Goal: Register for event/course

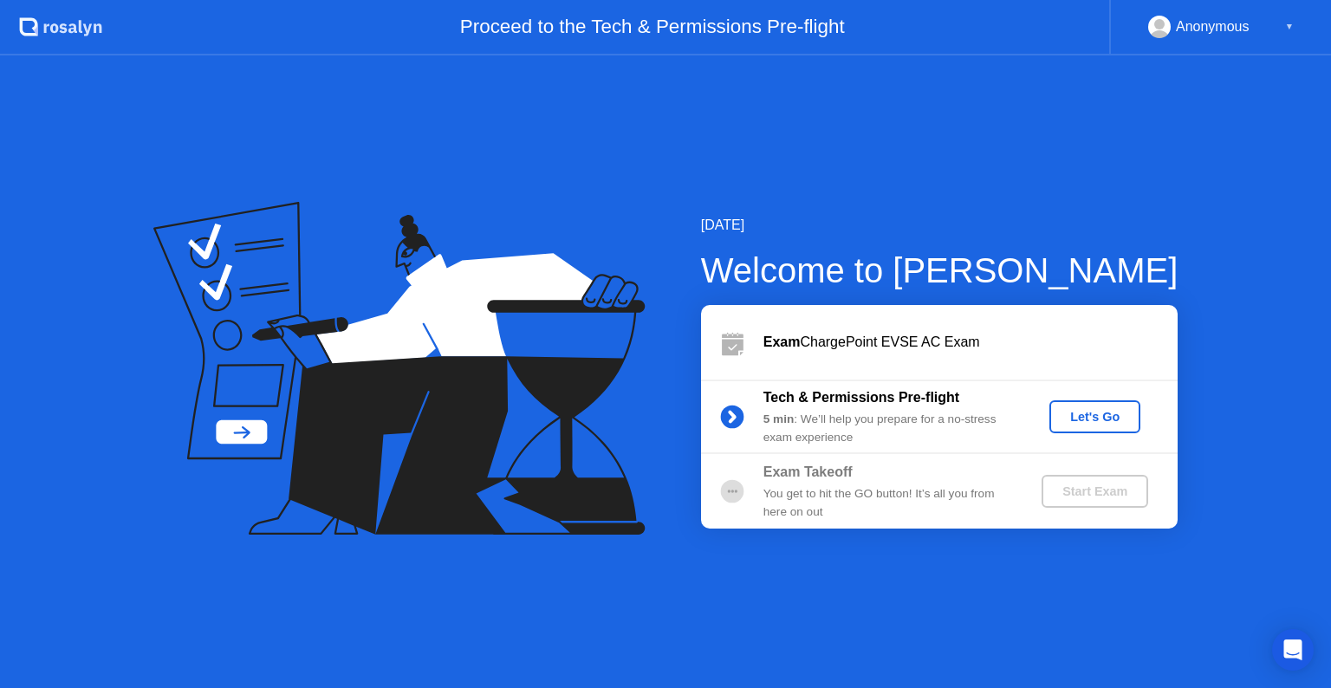
click at [1084, 417] on div "Let's Go" at bounding box center [1094, 417] width 77 height 14
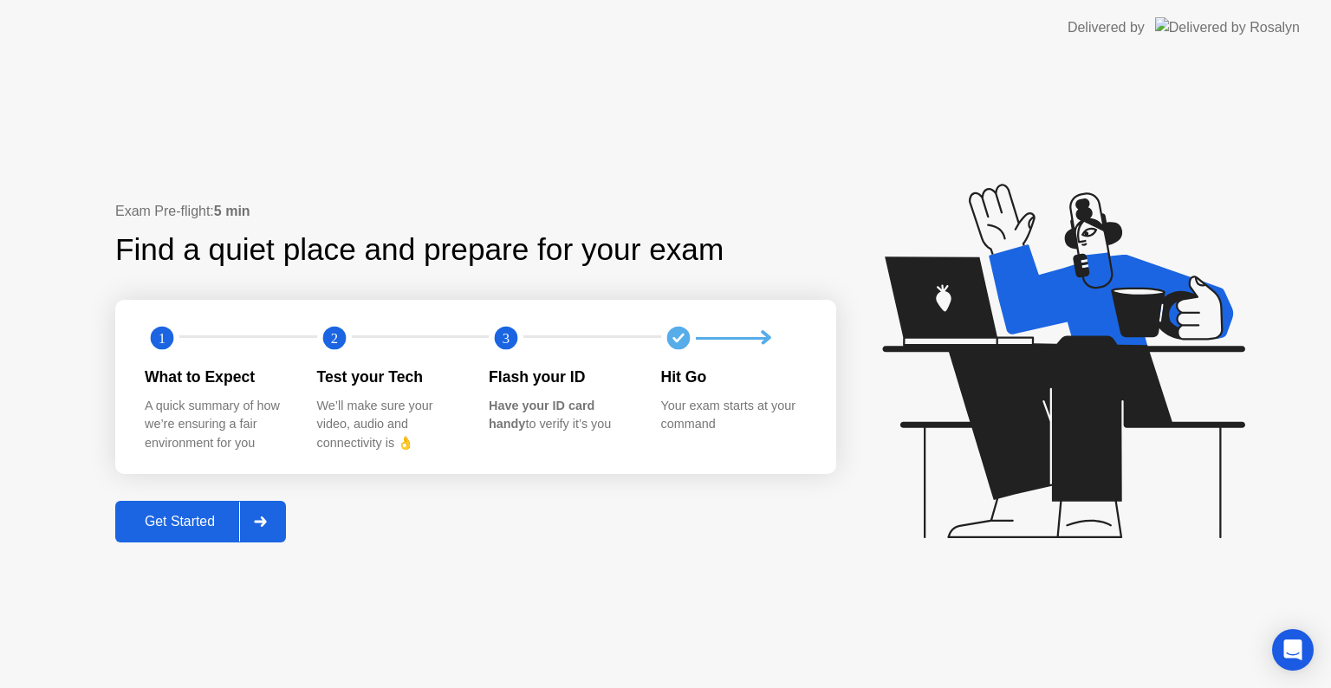
click at [173, 520] on div "Get Started" at bounding box center [179, 522] width 119 height 16
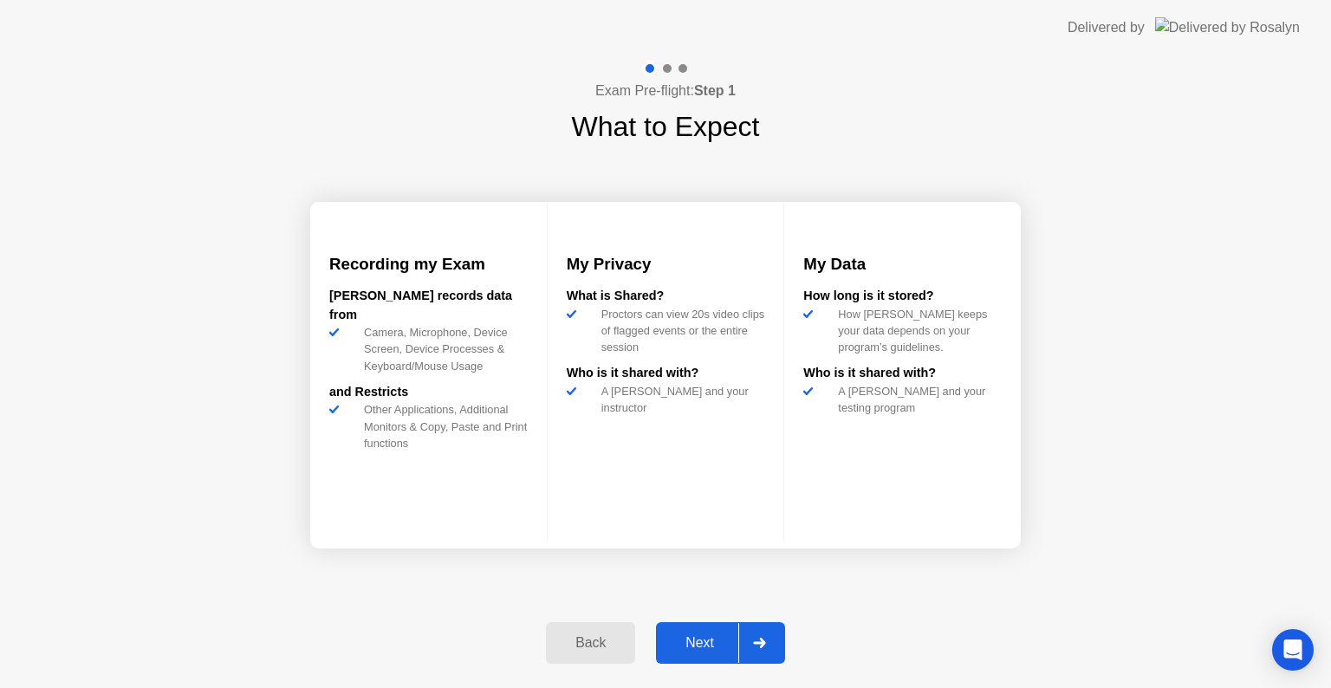
click at [689, 647] on div "Next" at bounding box center [699, 643] width 77 height 16
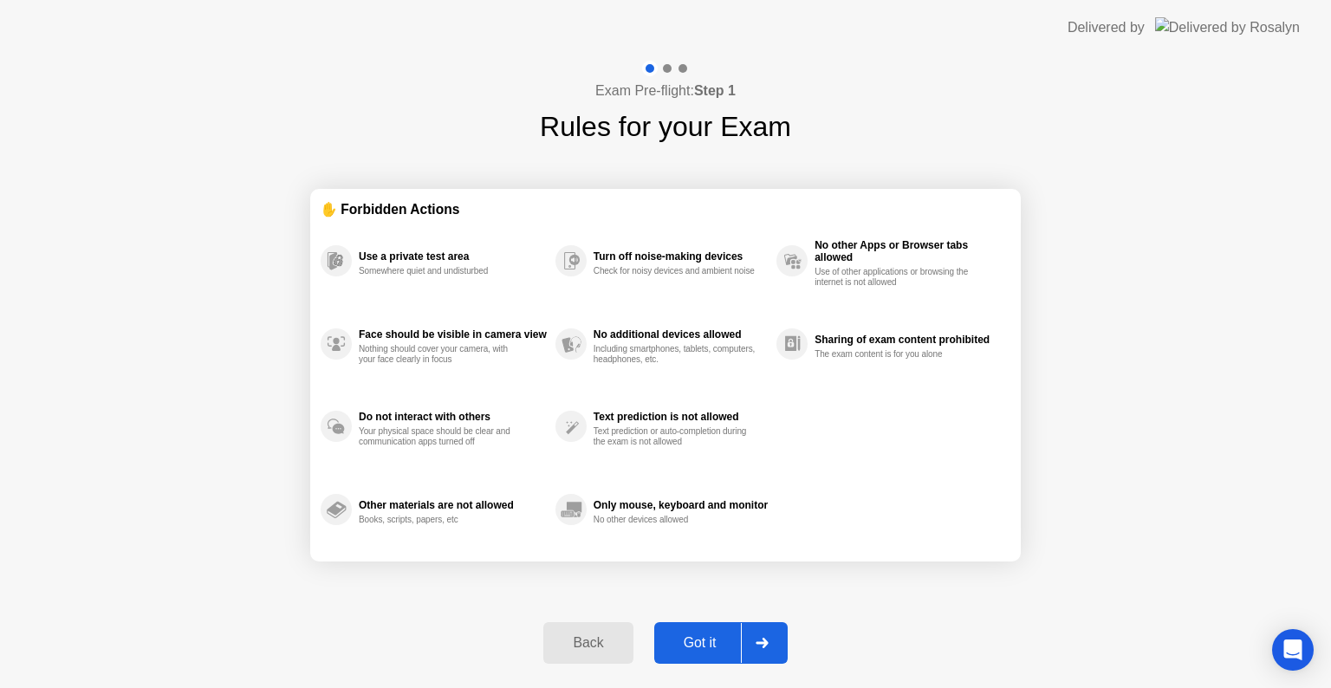
click at [703, 641] on div "Got it" at bounding box center [699, 643] width 81 height 16
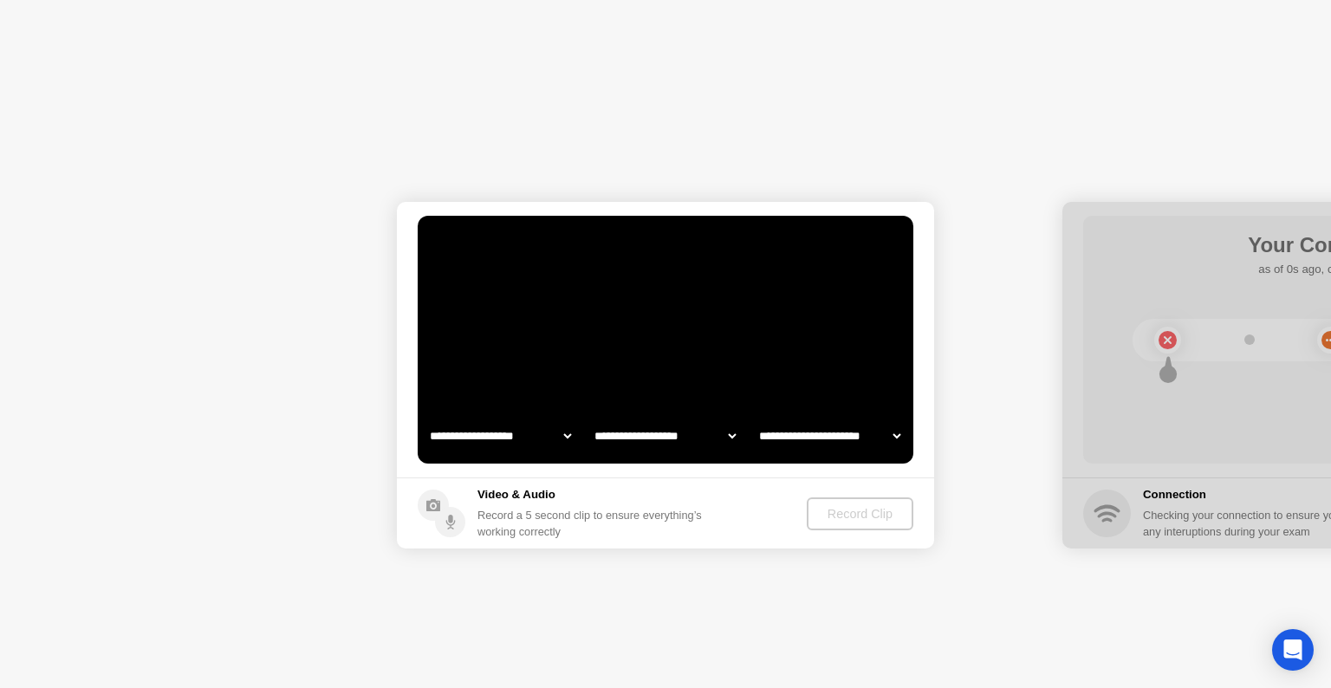
select select "**********"
select select "*******"
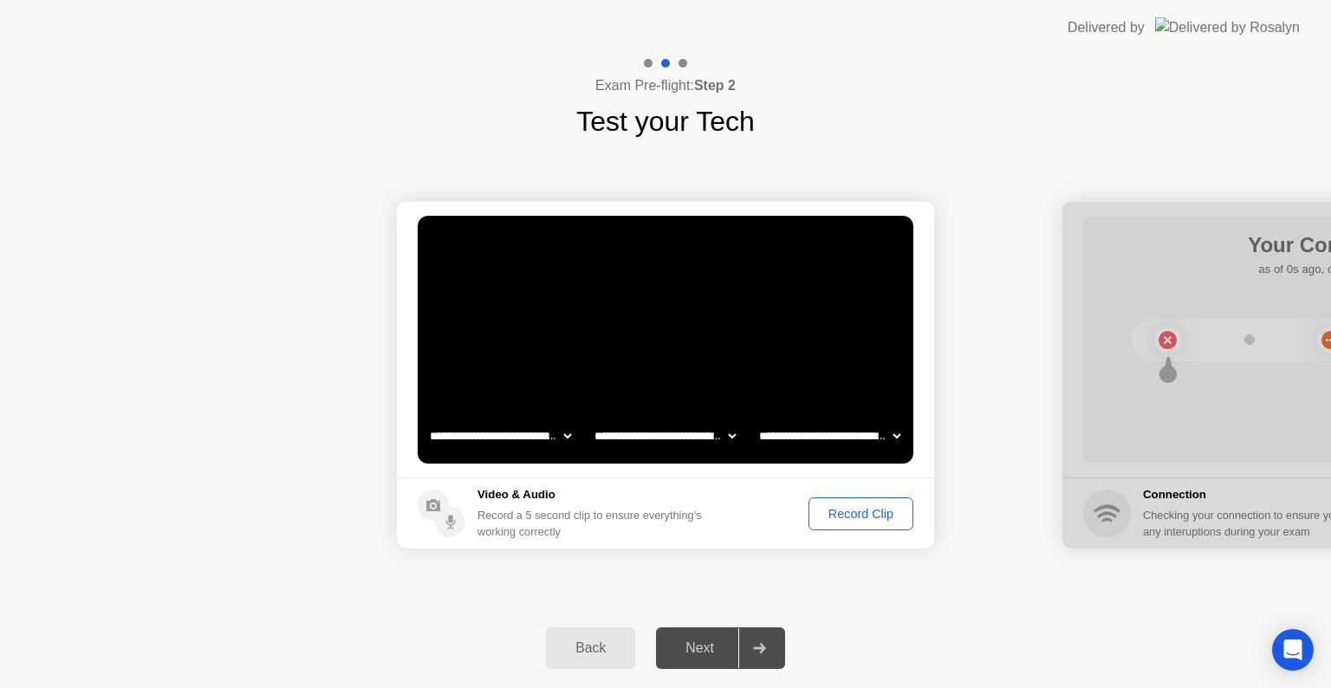
click at [841, 516] on div "Record Clip" at bounding box center [860, 514] width 93 height 14
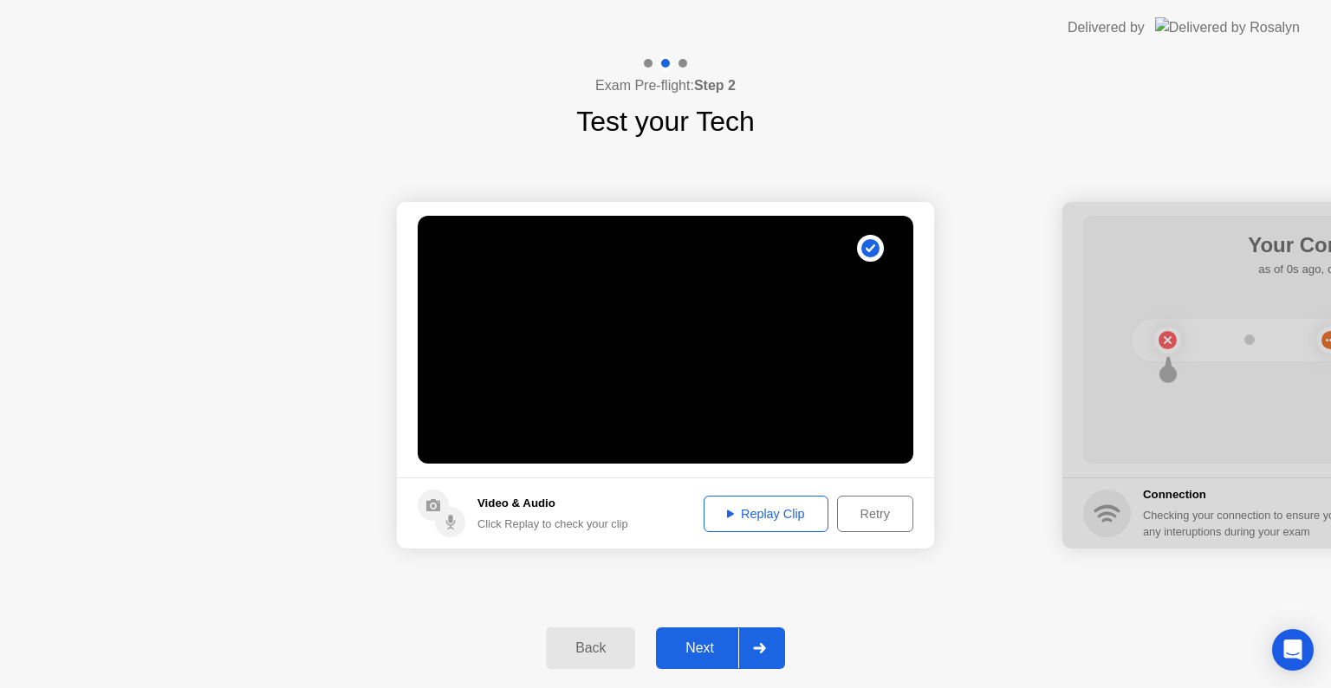
drag, startPoint x: 756, startPoint y: 516, endPoint x: 708, endPoint y: 634, distance: 127.4
click at [708, 634] on div "**********" at bounding box center [665, 371] width 1331 height 632
click at [700, 643] on div "Next" at bounding box center [699, 648] width 77 height 16
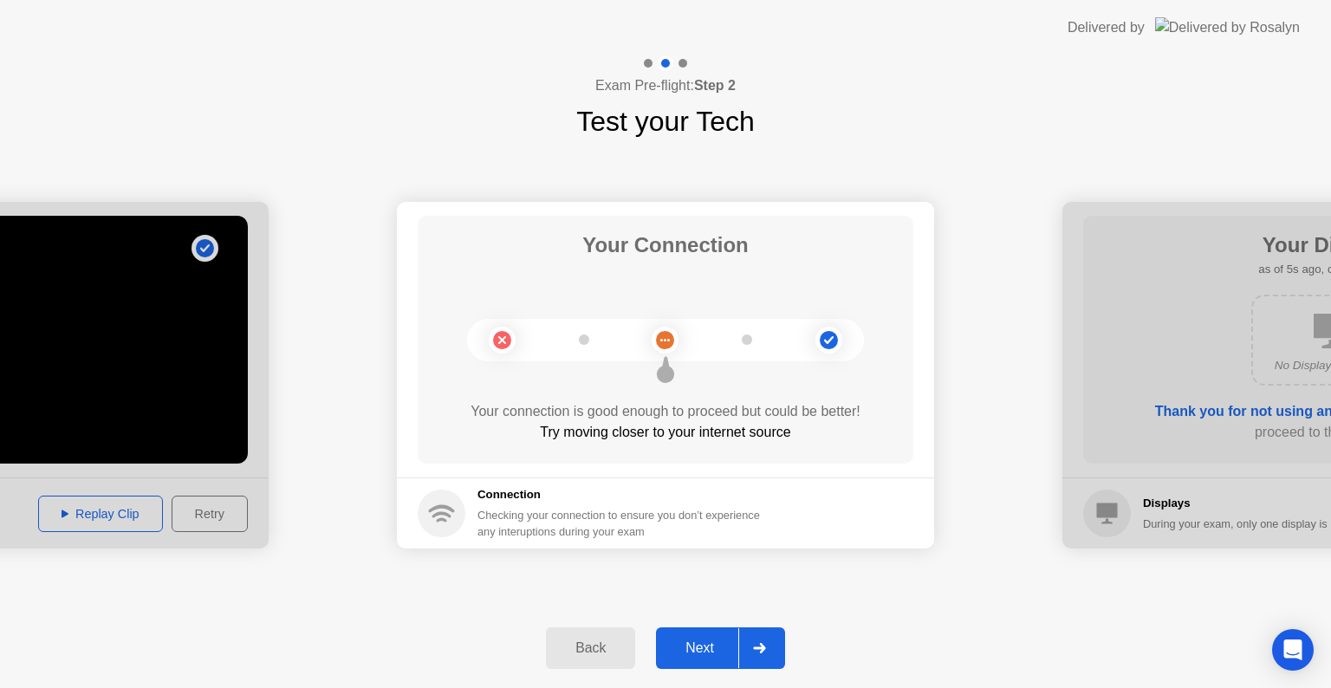
click at [696, 649] on div "Next" at bounding box center [699, 648] width 77 height 16
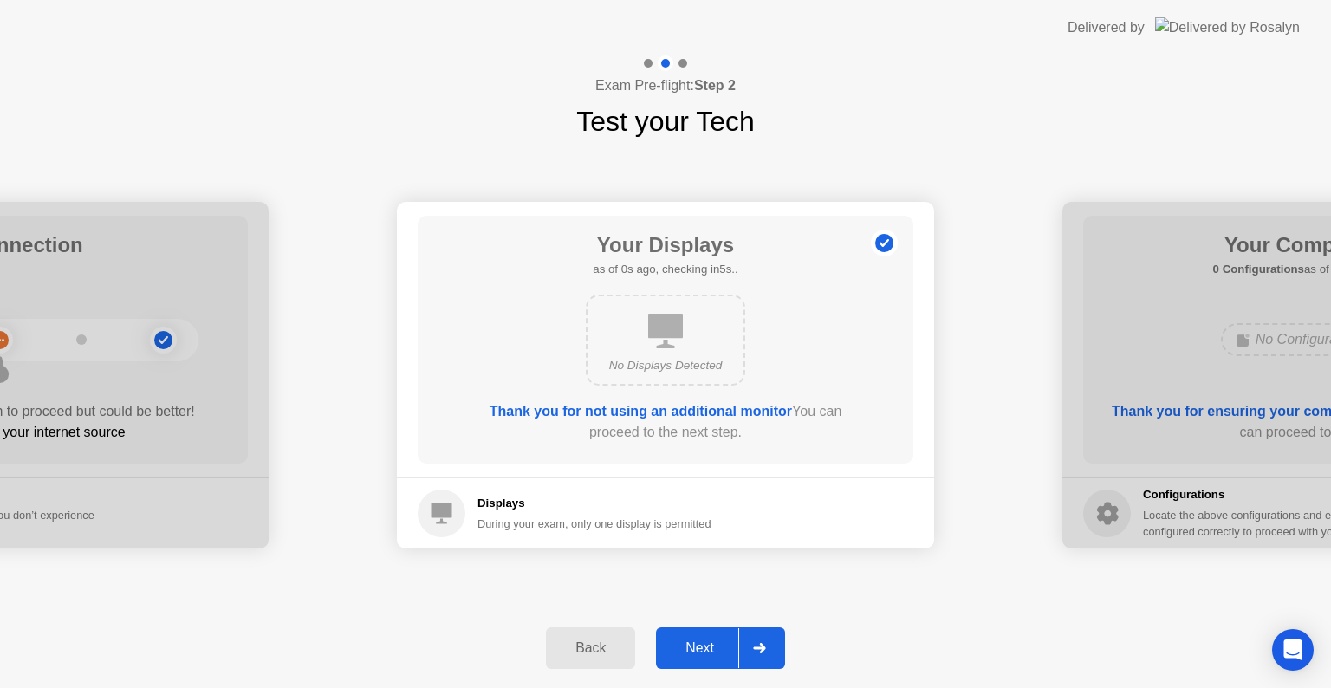
click at [689, 646] on div "Next" at bounding box center [699, 648] width 77 height 16
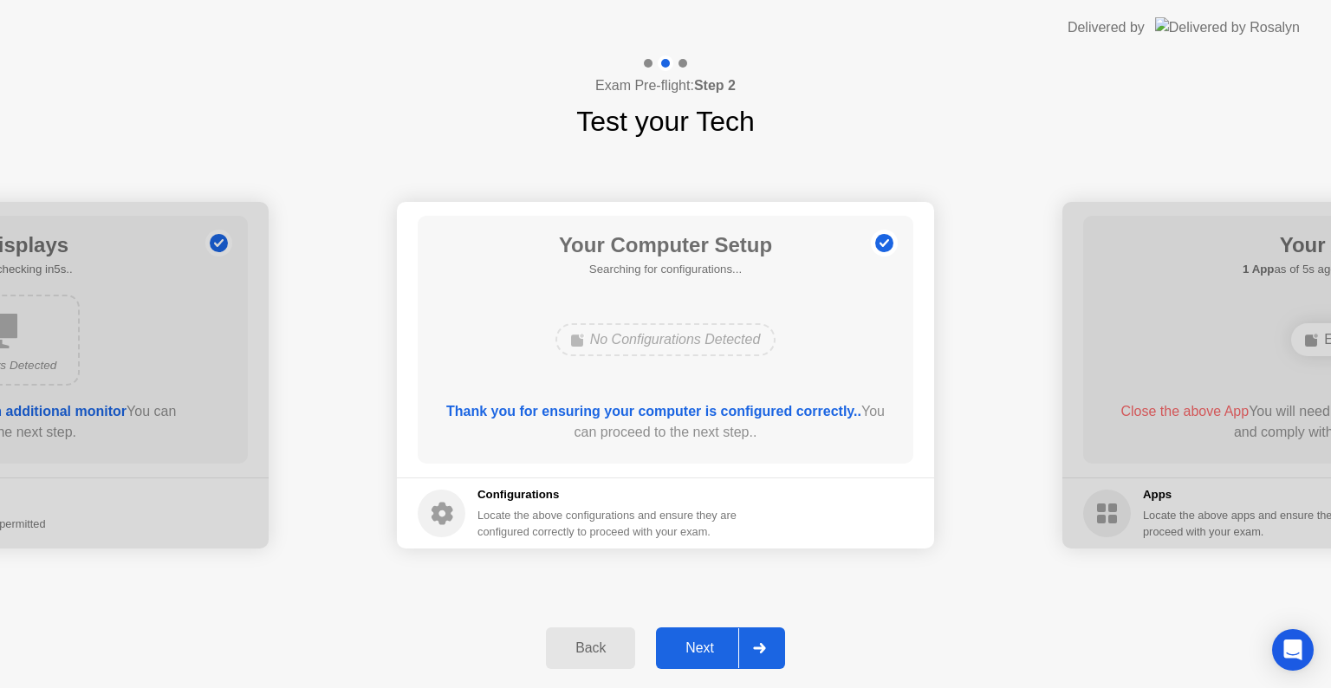
click at [689, 646] on div "Next" at bounding box center [699, 648] width 77 height 16
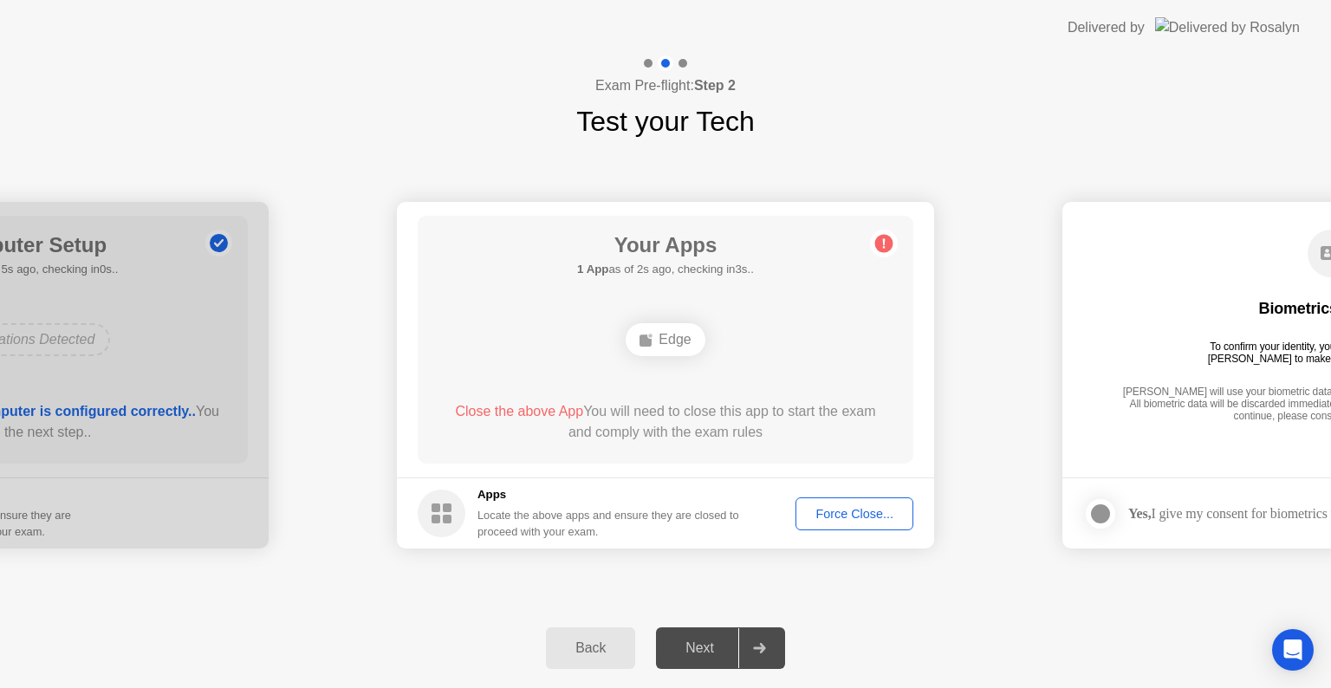
click at [828, 518] on div "Force Close..." at bounding box center [854, 514] width 106 height 14
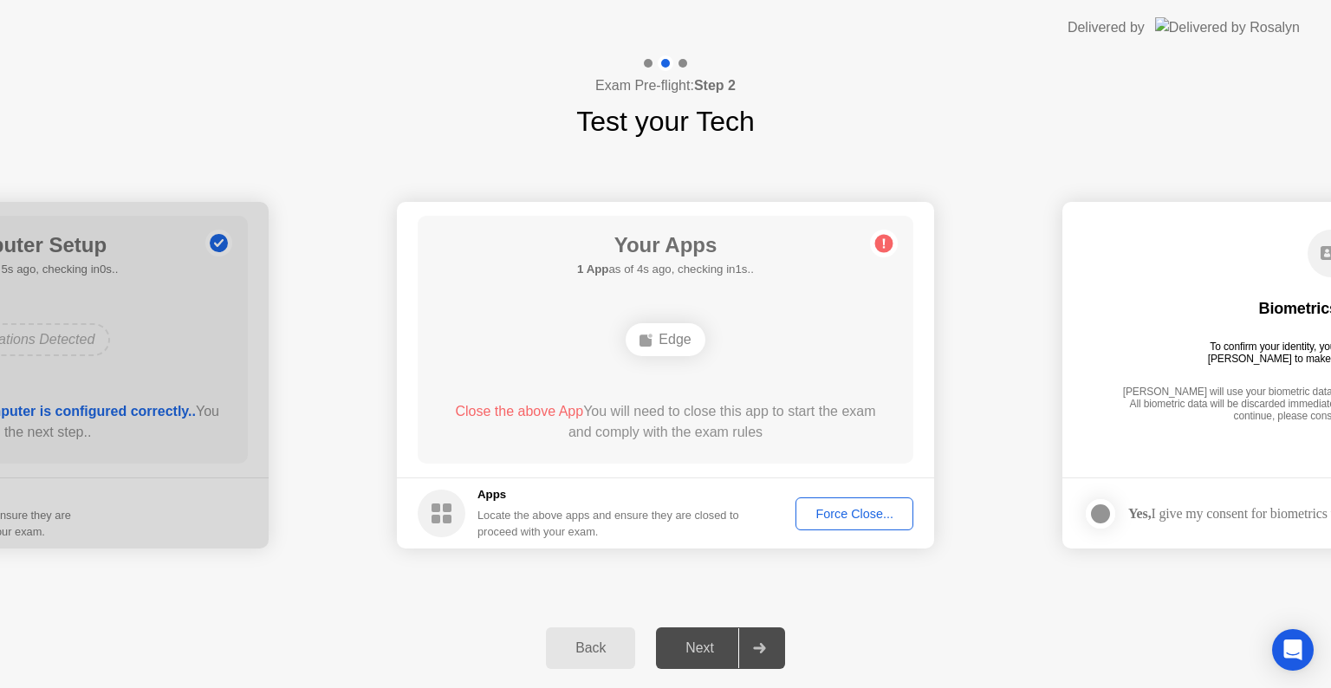
click at [849, 511] on div "Force Close..." at bounding box center [854, 514] width 106 height 14
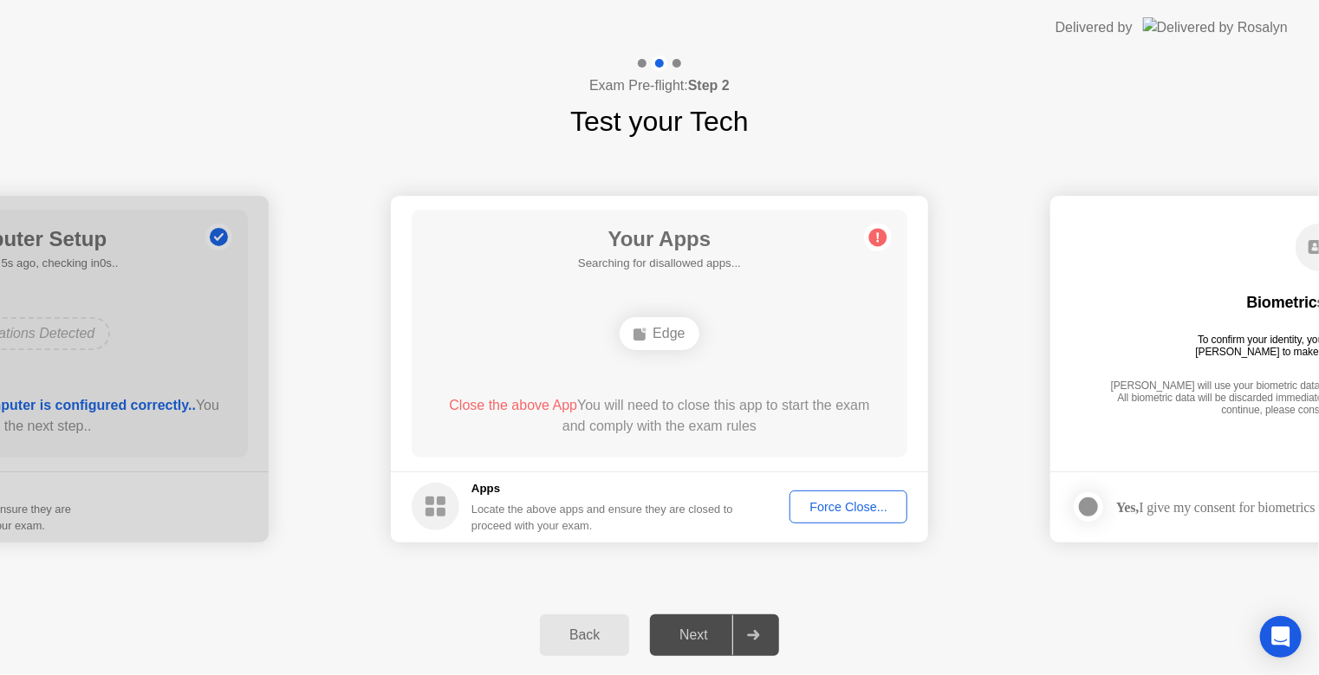
click at [930, 109] on div "Exam Pre-flight: Step 2 Test your Tech" at bounding box center [659, 98] width 1319 height 87
click at [828, 76] on div "Exam Pre-flight: Step 2 Test your Tech" at bounding box center [659, 98] width 1319 height 87
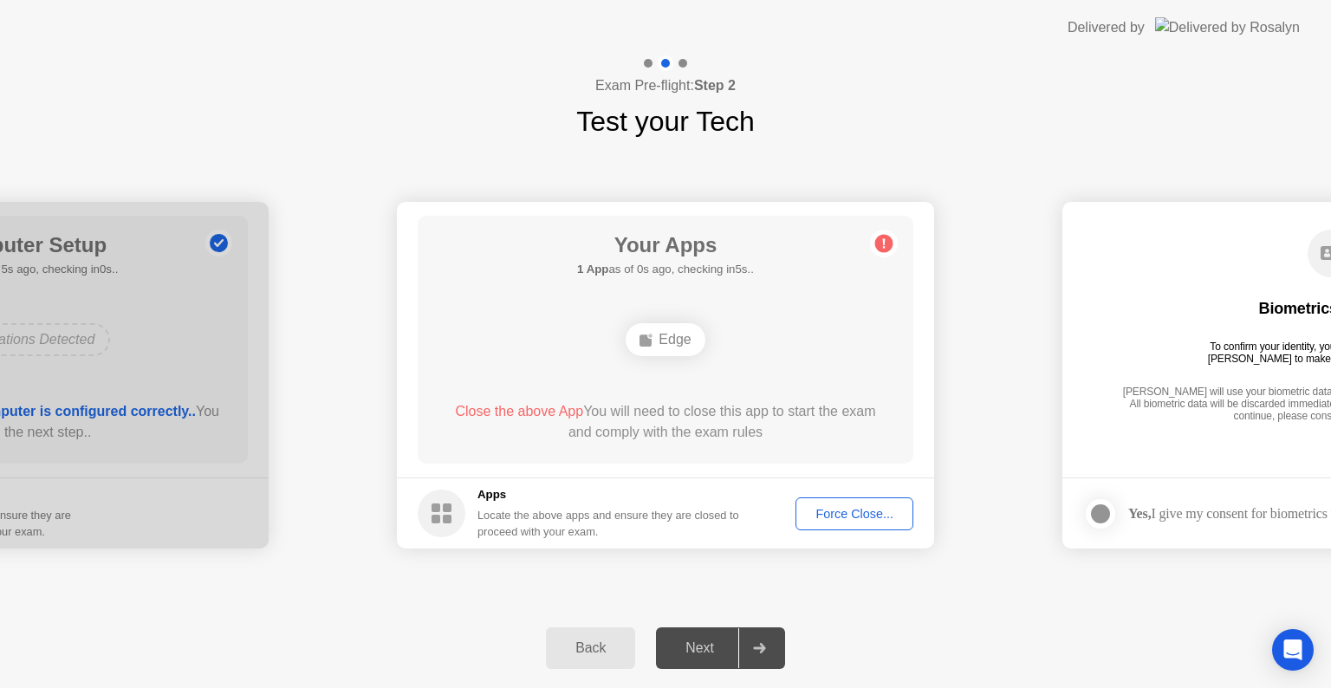
click at [797, 433] on div "Close the above App You will need to close this app to start the exam and compl…" at bounding box center [666, 422] width 446 height 42
click at [827, 513] on div "Force Close..." at bounding box center [854, 514] width 106 height 14
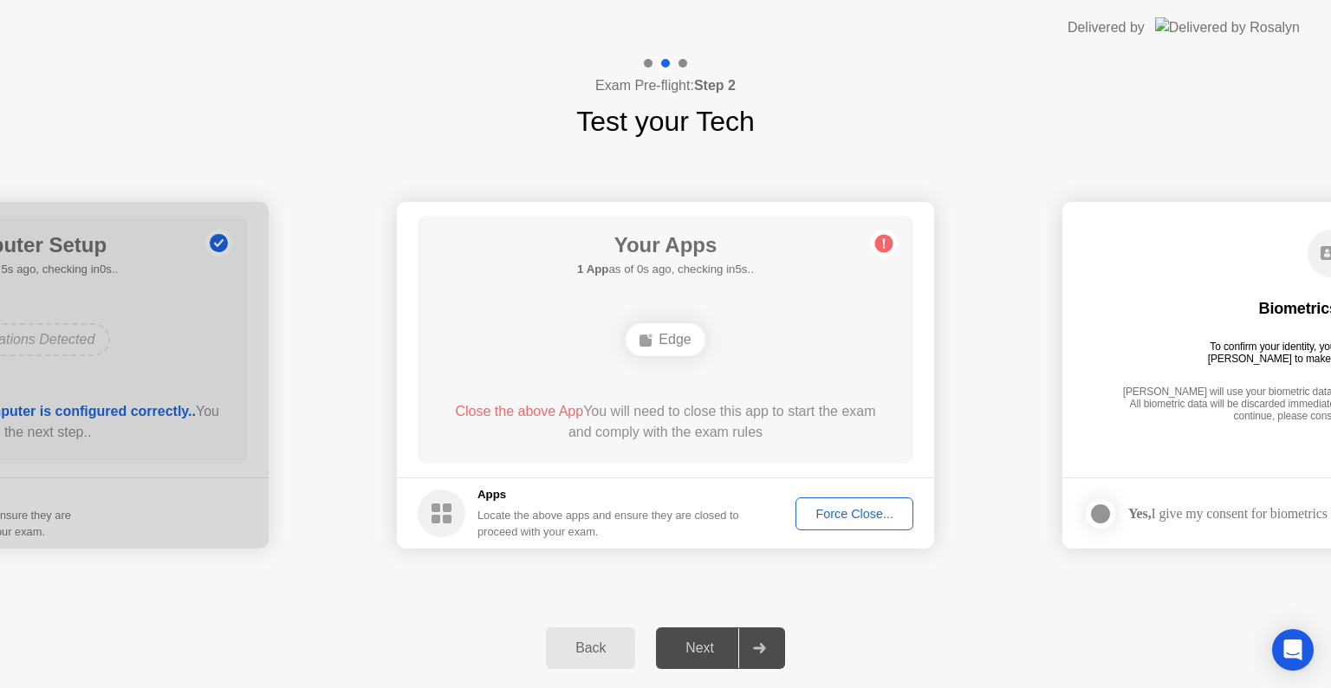
drag, startPoint x: 790, startPoint y: 8, endPoint x: 787, endPoint y: 17, distance: 10.1
click at [787, 17] on header "Delivered by" at bounding box center [665, 27] width 1331 height 55
click at [677, 641] on div "Next" at bounding box center [699, 648] width 77 height 16
click at [674, 341] on div "Edge" at bounding box center [665, 339] width 79 height 33
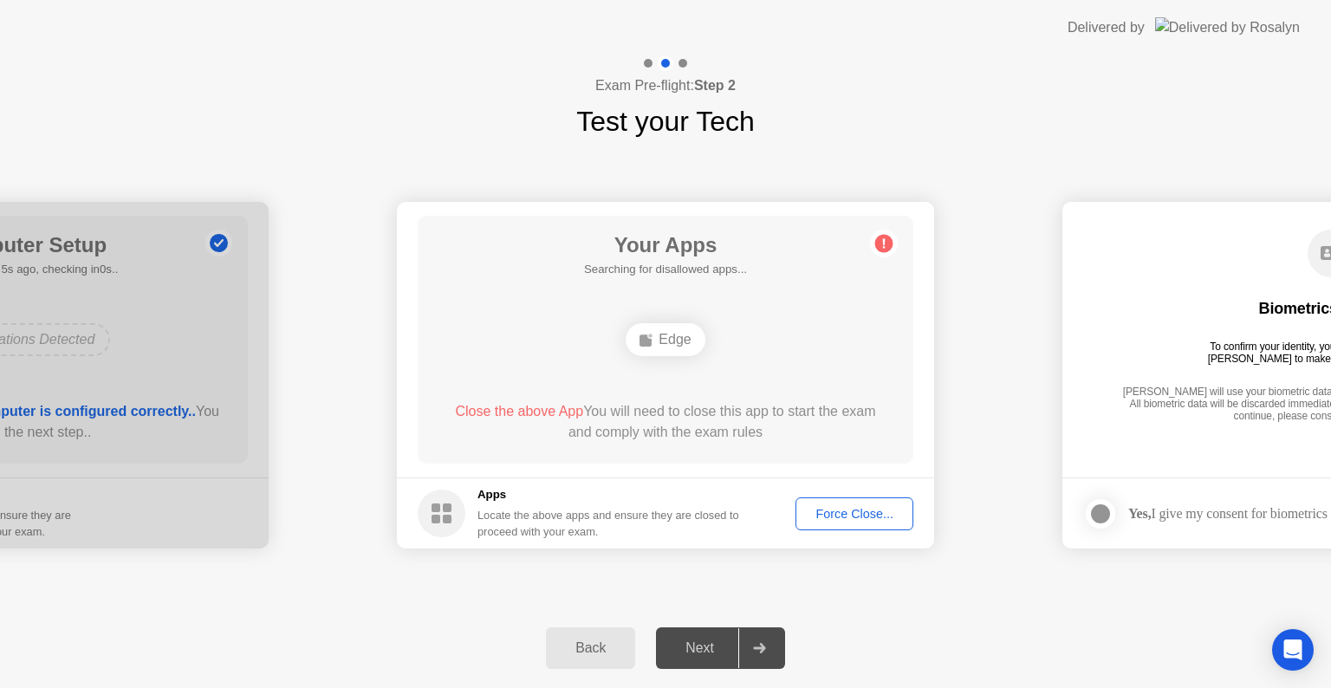
click at [447, 516] on rect at bounding box center [447, 519] width 9 height 9
click at [517, 527] on div "Locate the above apps and ensure they are closed to proceed with your exam." at bounding box center [608, 523] width 263 height 33
click at [823, 509] on div "Force Close..." at bounding box center [854, 514] width 106 height 14
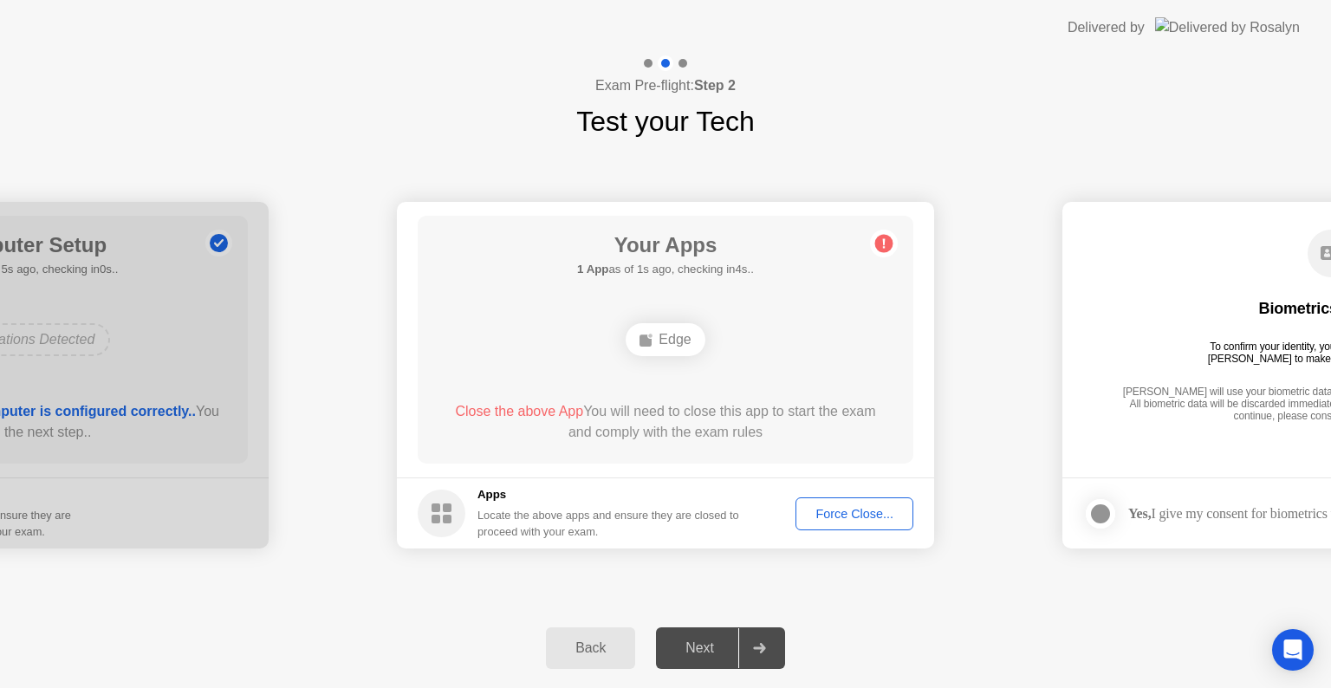
click at [851, 516] on div "Force Close..." at bounding box center [854, 514] width 106 height 14
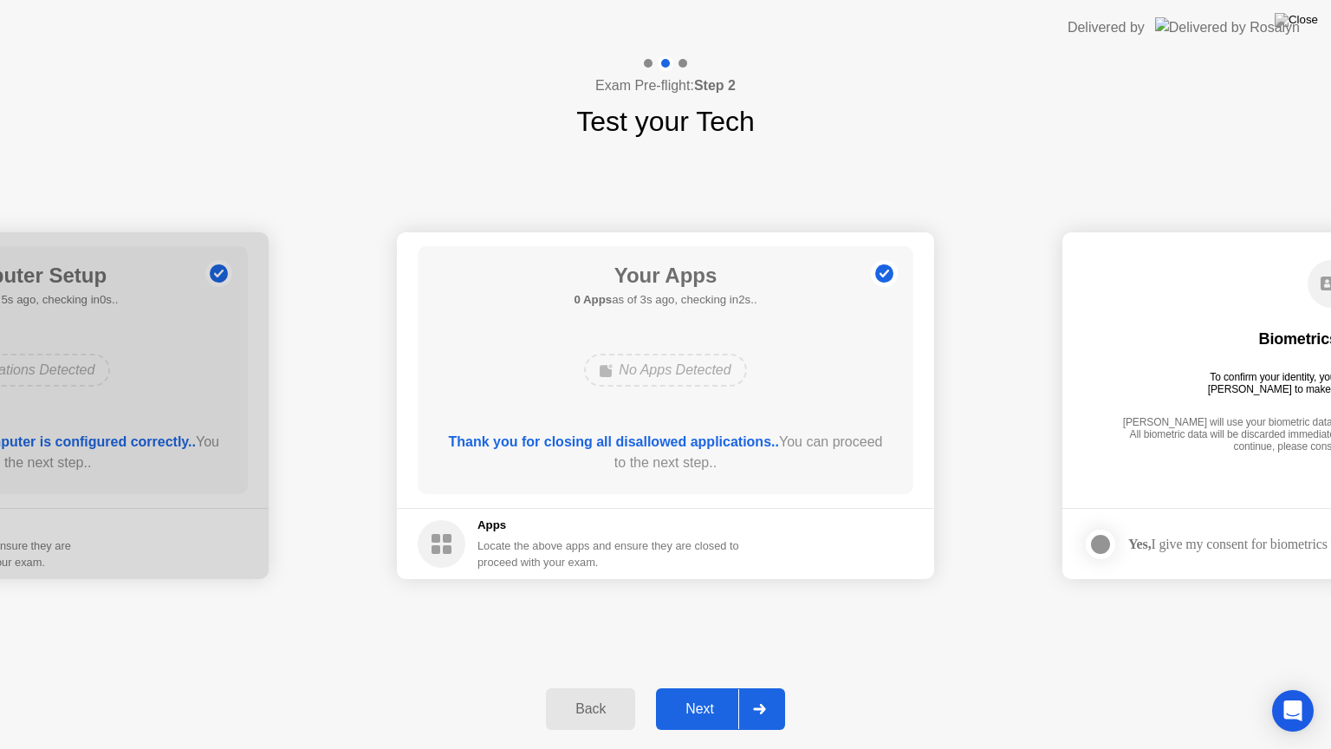
click at [699, 687] on div "Next" at bounding box center [699, 709] width 77 height 16
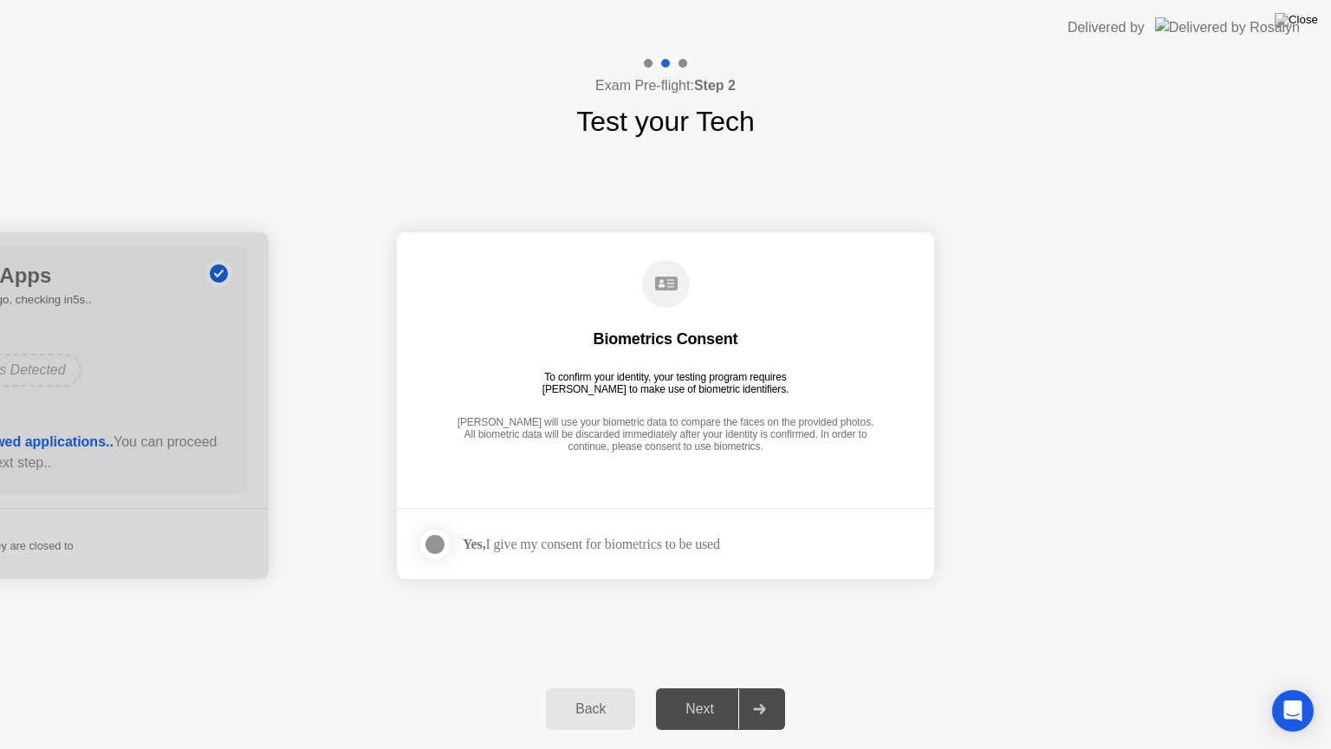
click at [433, 544] on div at bounding box center [435, 544] width 21 height 21
click at [710, 687] on div "Next" at bounding box center [699, 709] width 77 height 16
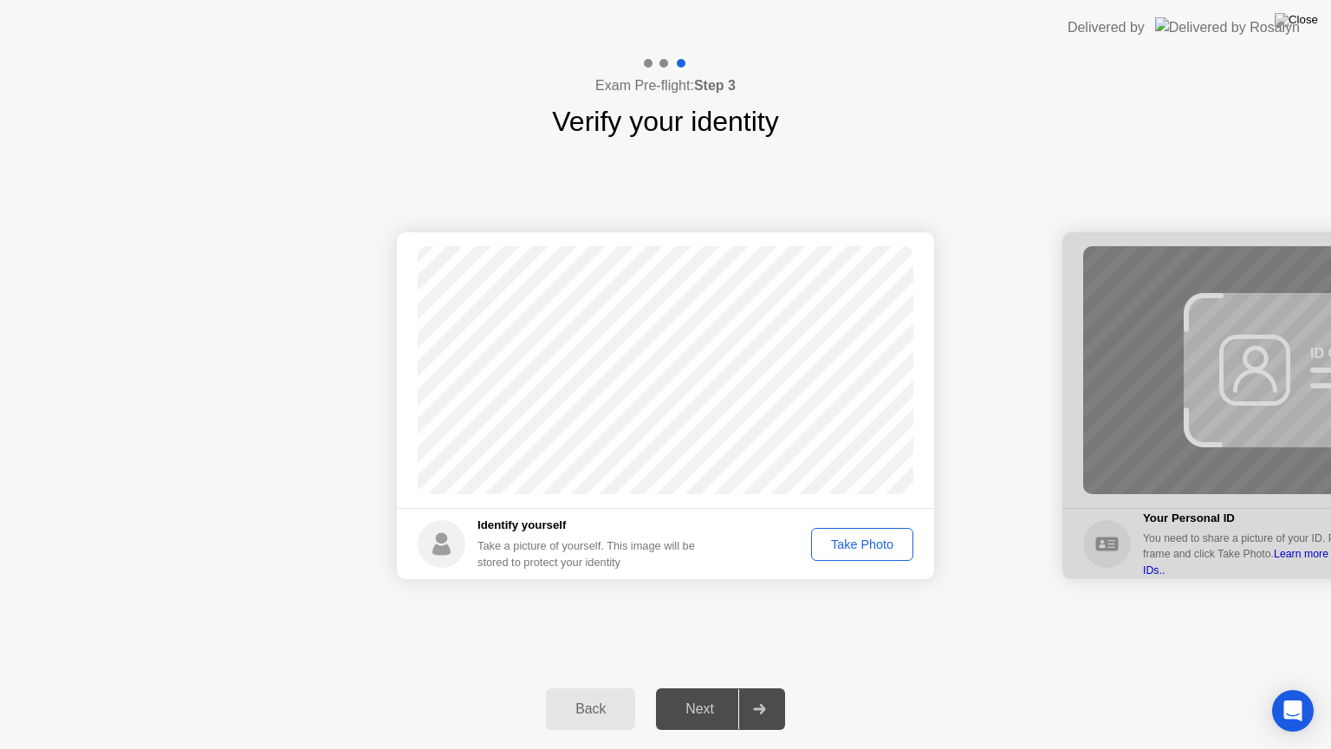
click at [861, 544] on div "Take Photo" at bounding box center [862, 544] width 90 height 14
click at [704, 687] on div "Next" at bounding box center [699, 709] width 77 height 16
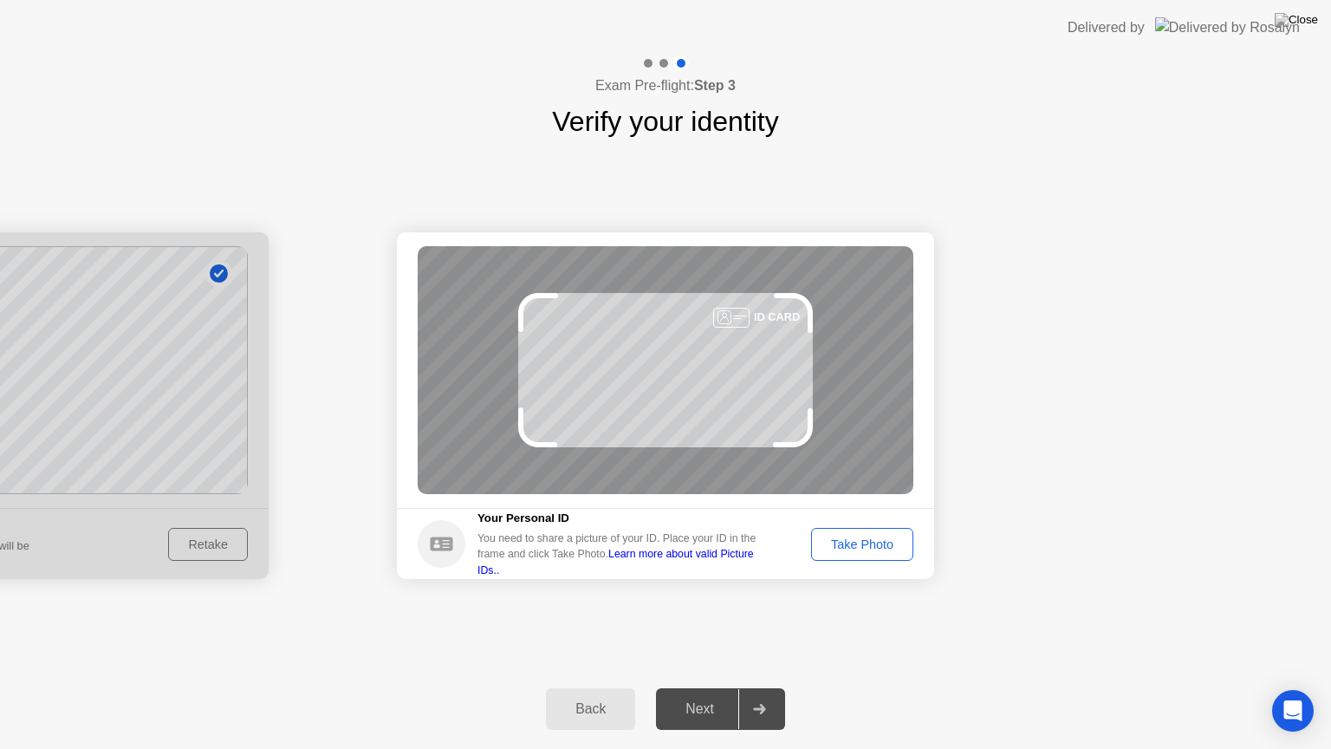
drag, startPoint x: 704, startPoint y: 705, endPoint x: 748, endPoint y: 690, distance: 46.0
click at [855, 546] on div "Take Photo" at bounding box center [862, 544] width 90 height 14
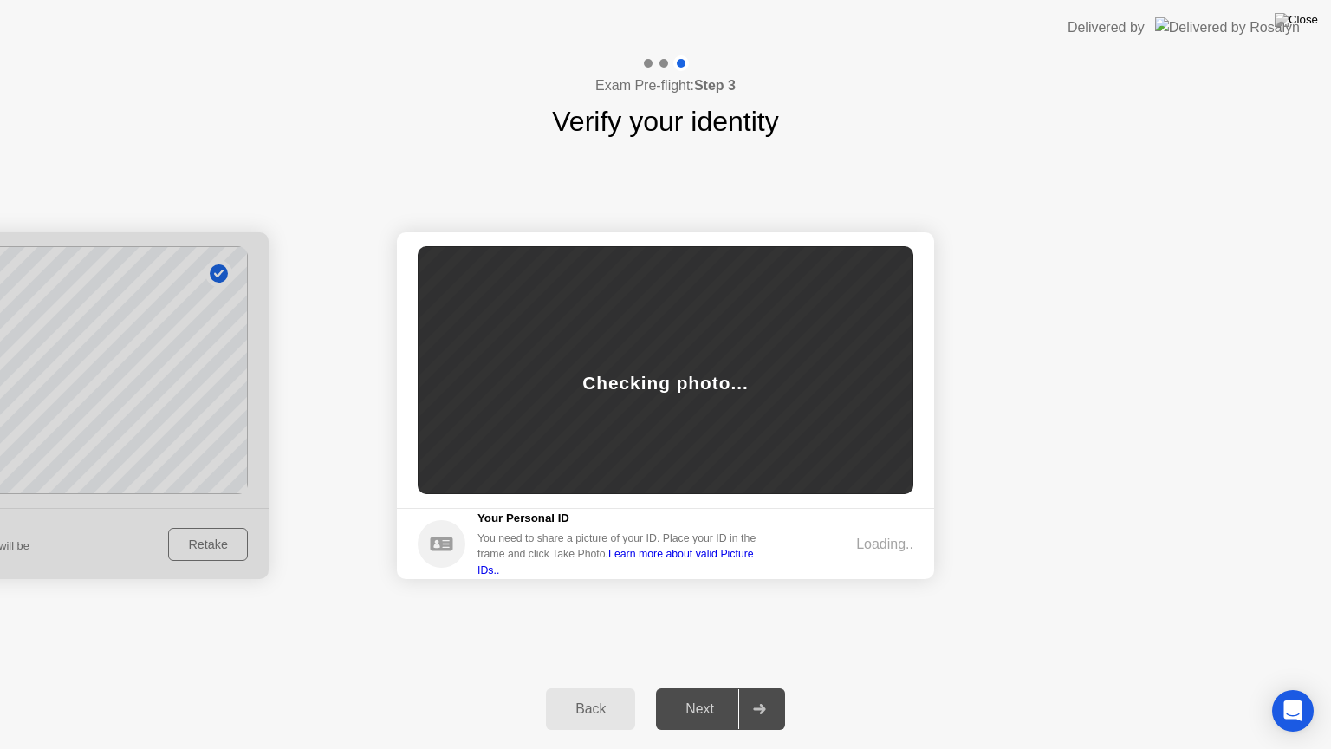
click at [856, 546] on div "Loading.." at bounding box center [884, 544] width 57 height 21
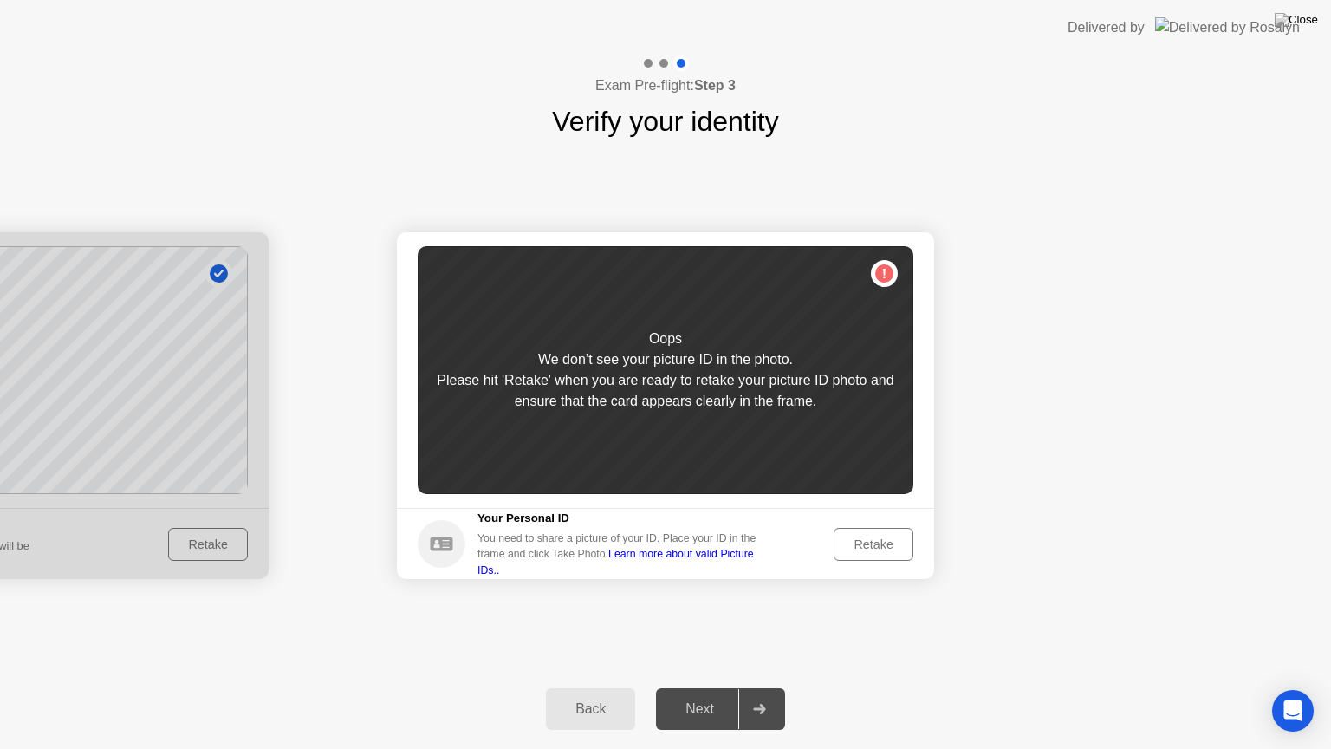
click at [855, 546] on div "Retake" at bounding box center [874, 544] width 68 height 14
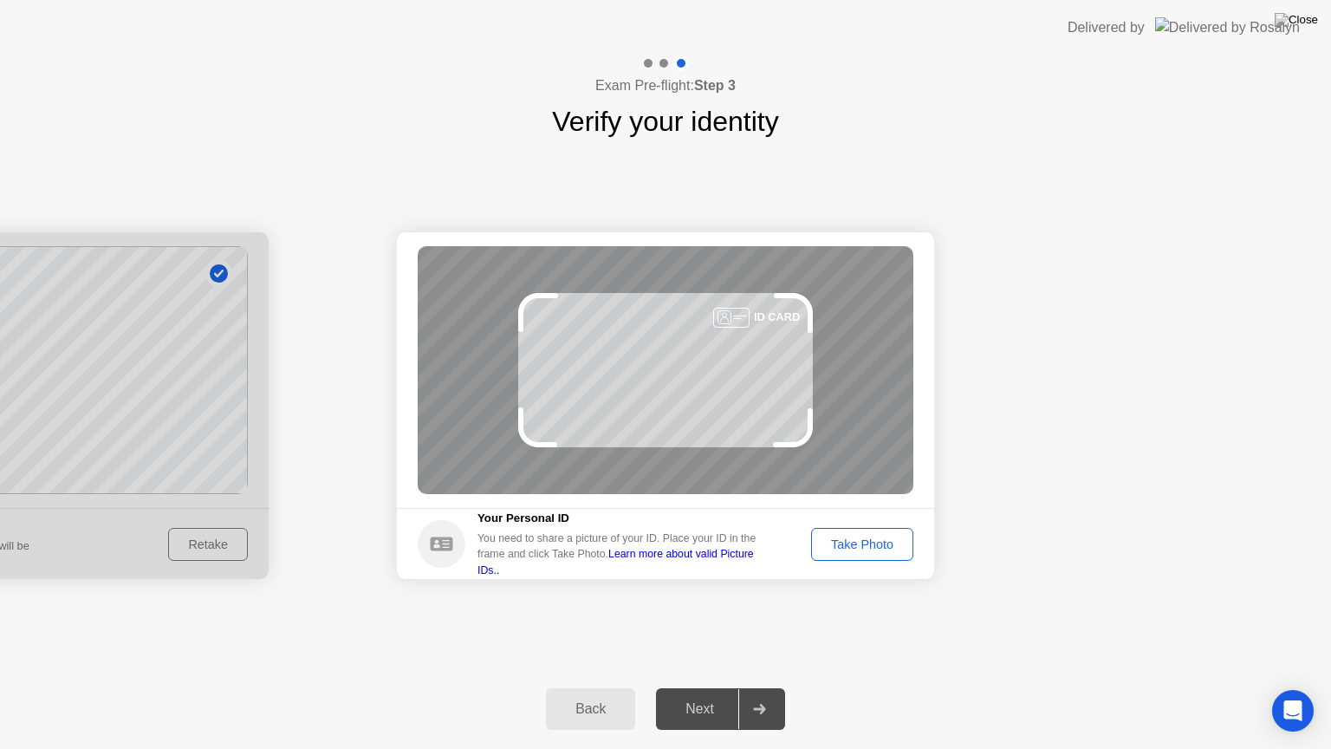
click at [854, 546] on div "Take Photo" at bounding box center [862, 544] width 90 height 14
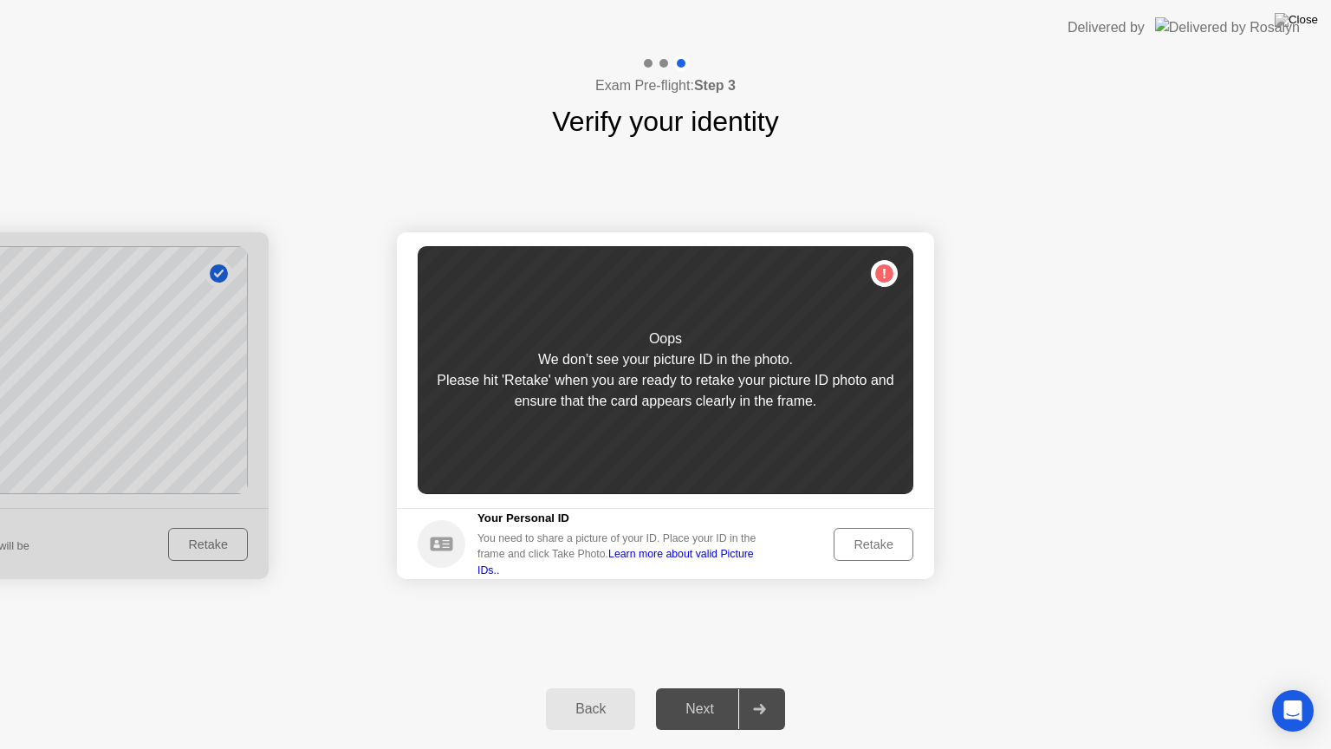
click at [854, 546] on div "Retake" at bounding box center [874, 544] width 68 height 14
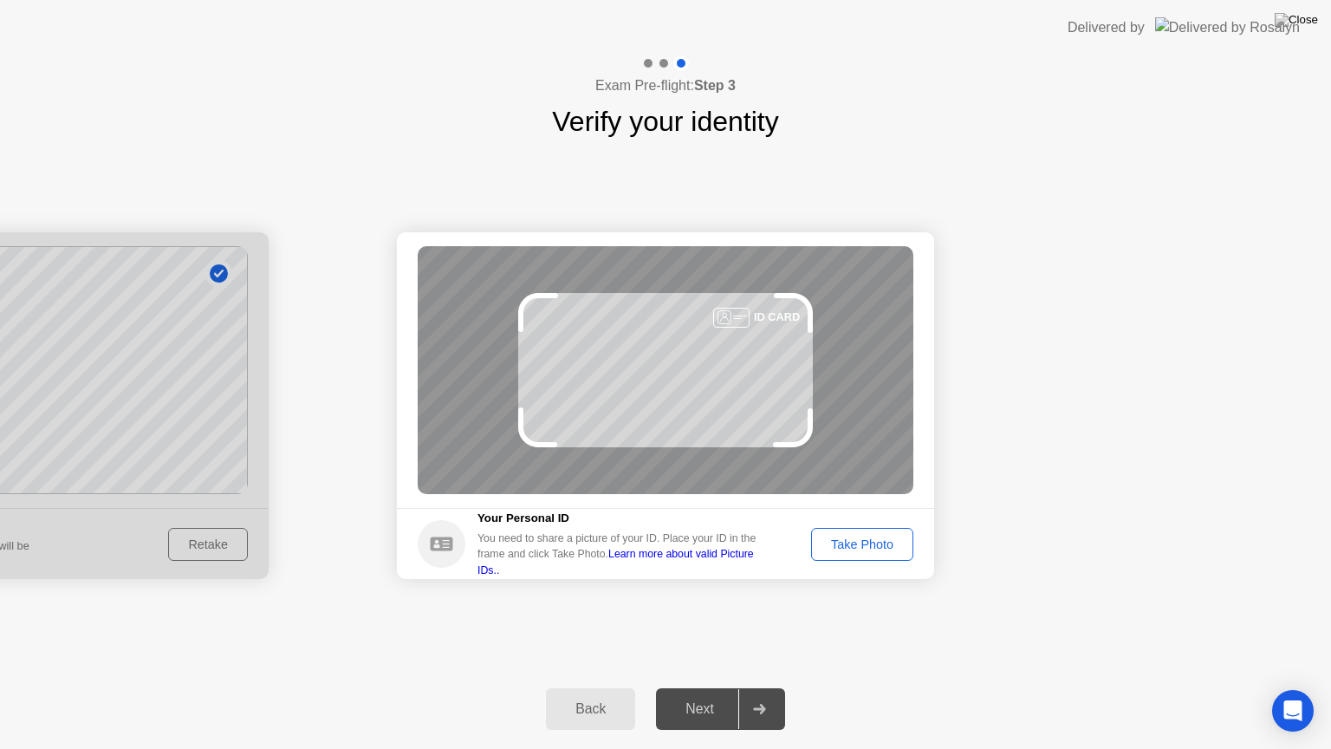
click at [854, 546] on div "Take Photo" at bounding box center [862, 544] width 90 height 14
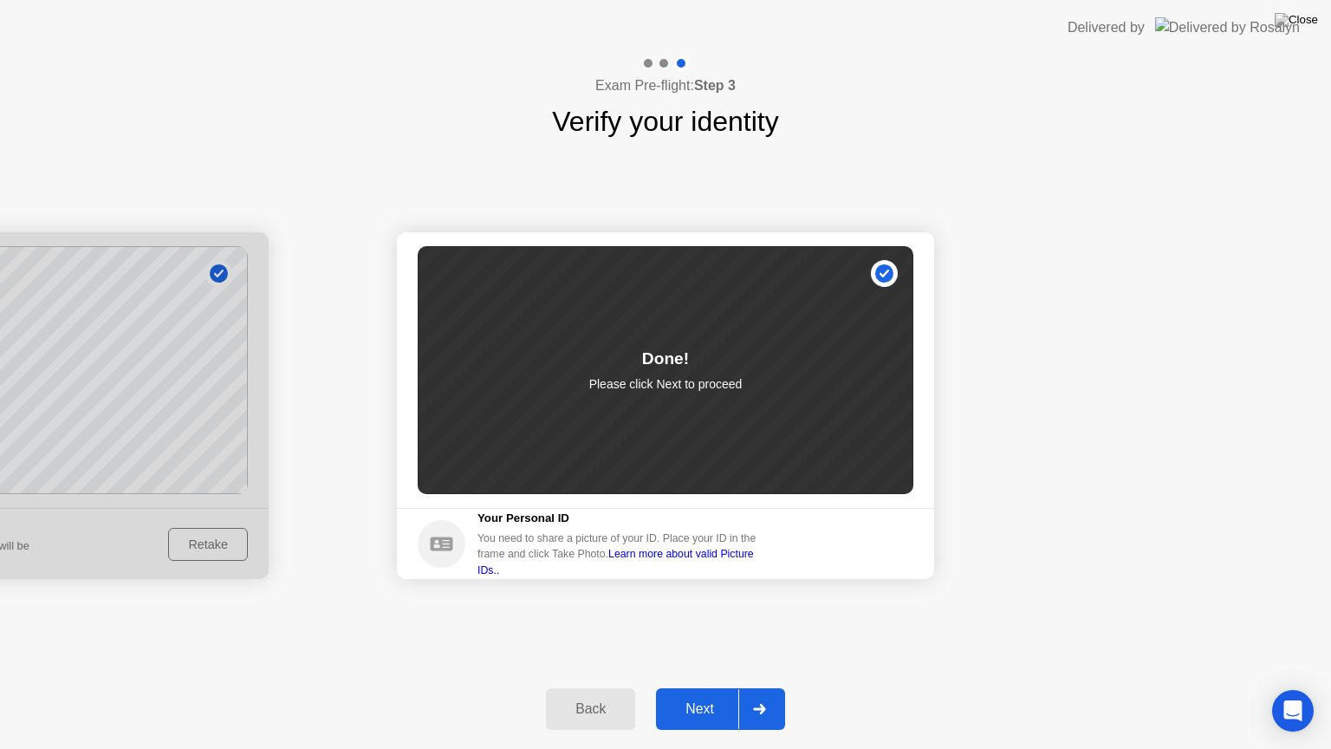
click at [690, 687] on div "Next" at bounding box center [699, 709] width 77 height 16
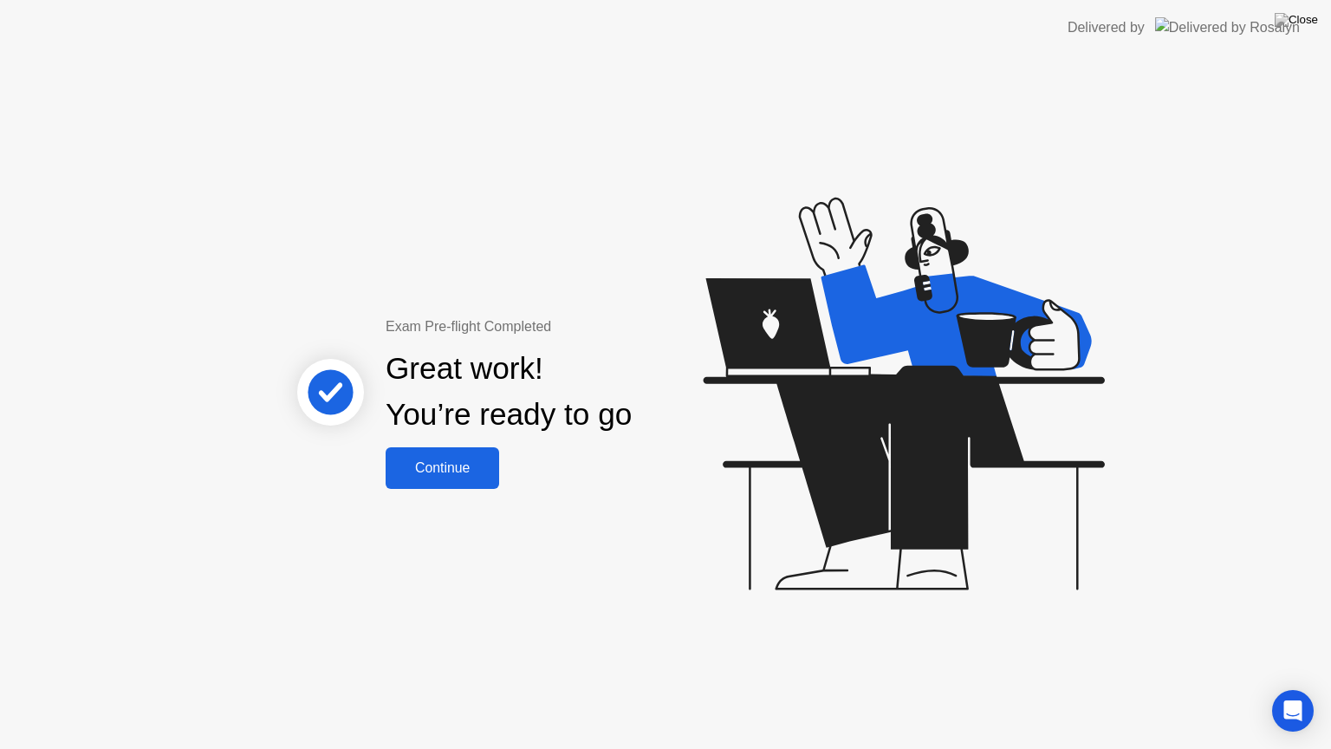
click at [409, 476] on div "Continue" at bounding box center [442, 468] width 103 height 16
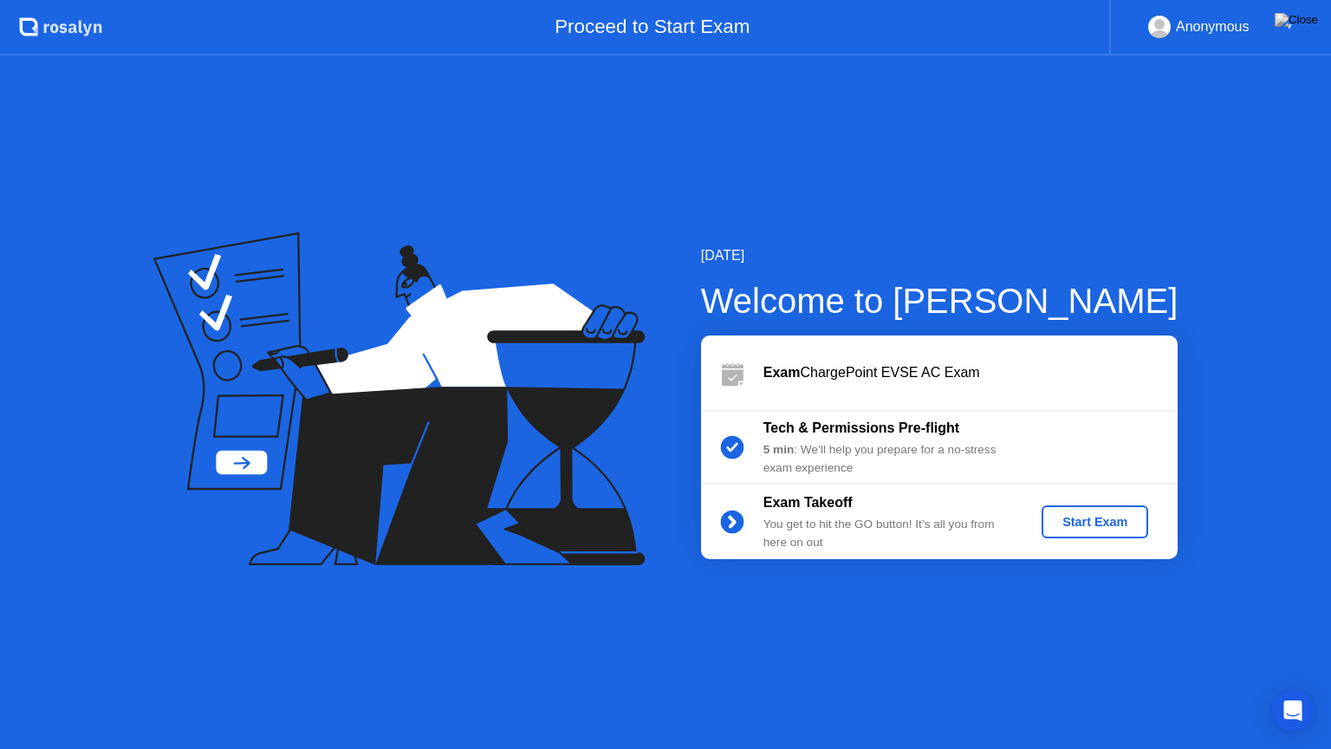
click at [409, 477] on icon at bounding box center [398, 398] width 491 height 333
click at [1081, 519] on div "Start Exam" at bounding box center [1094, 522] width 93 height 14
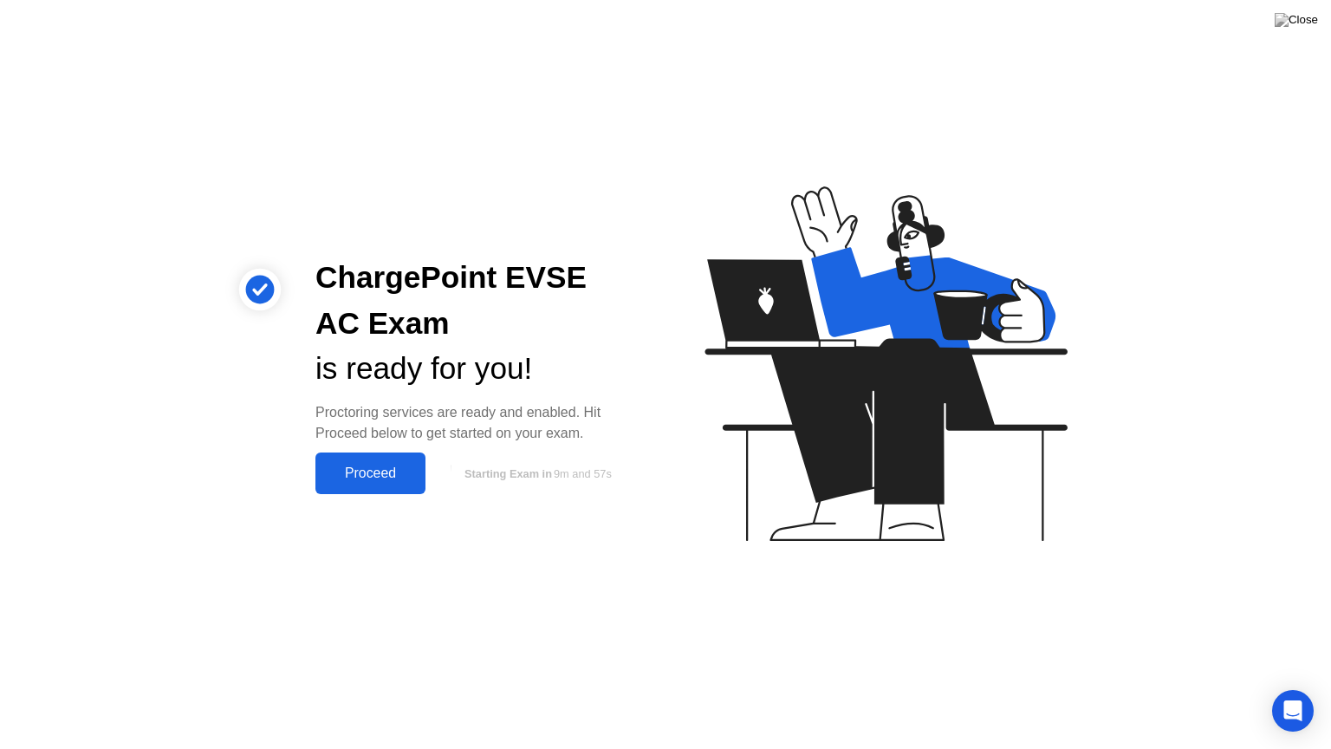
click at [360, 470] on div "Proceed" at bounding box center [371, 473] width 100 height 16
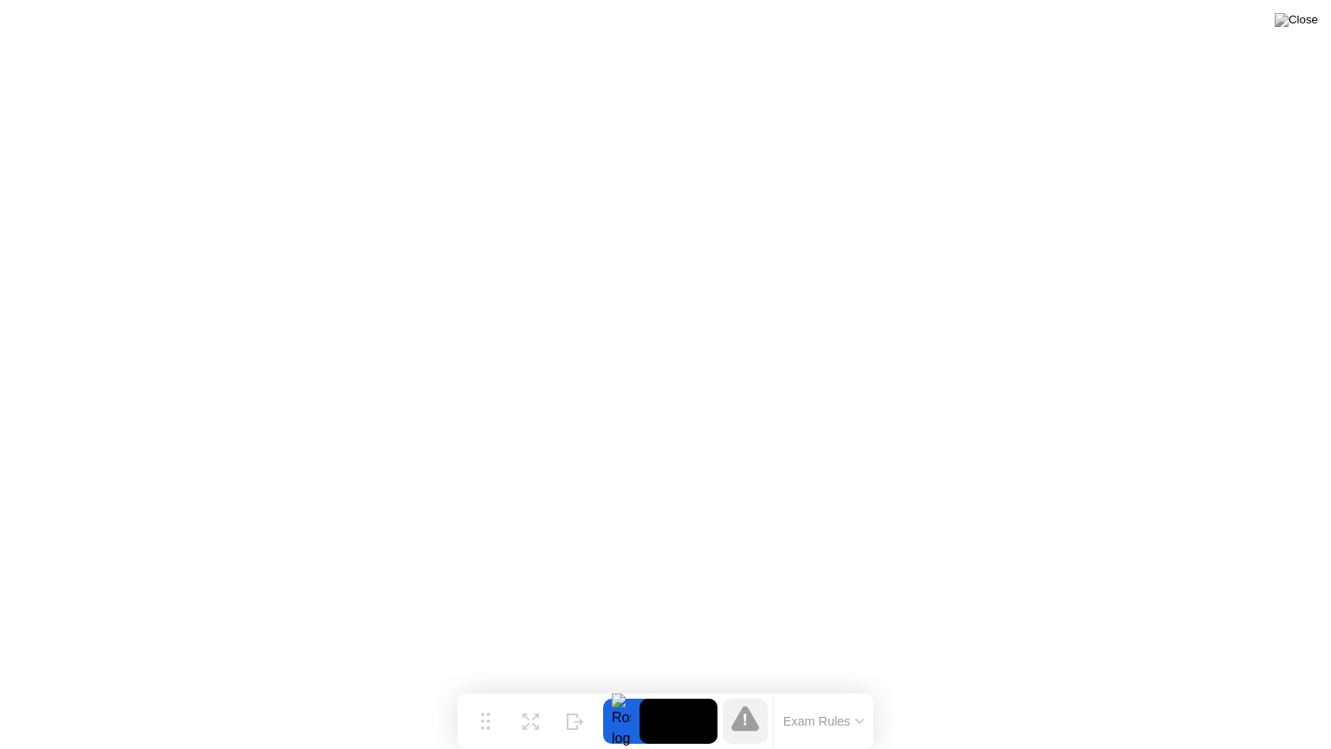
click at [810, 687] on button "Exam Rules" at bounding box center [824, 721] width 92 height 16
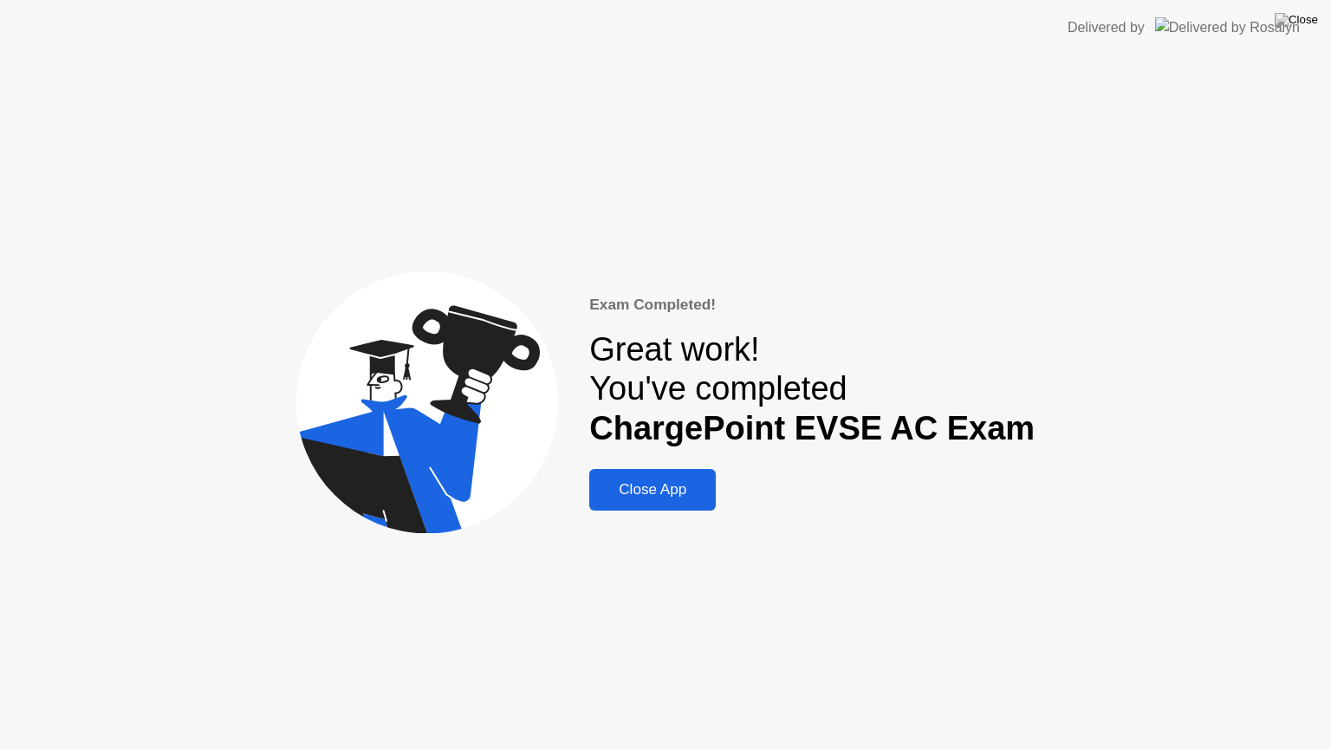
click at [653, 490] on div "Close App" at bounding box center [652, 489] width 116 height 17
